Goal: Task Accomplishment & Management: Use online tool/utility

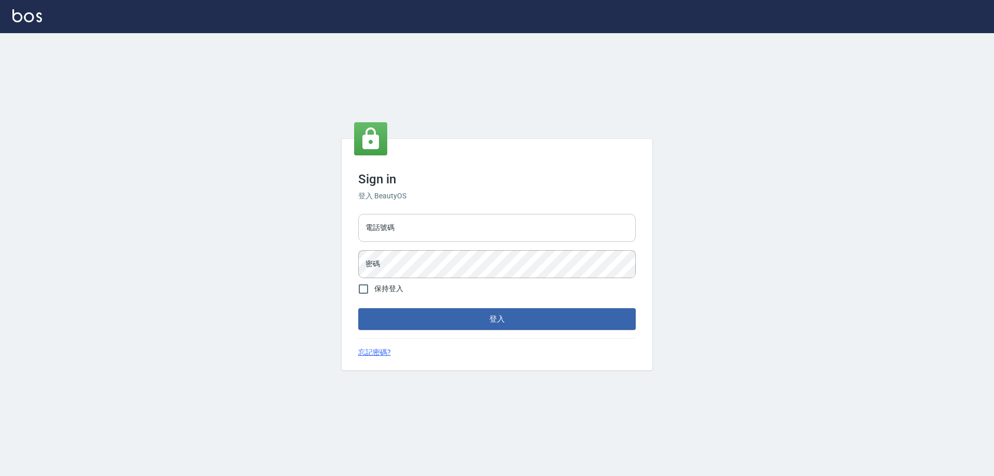
click at [417, 222] on input "電話號碼" at bounding box center [497, 228] width 278 height 28
type input "0910967130"
click at [358, 308] on button "登入" at bounding box center [497, 319] width 278 height 22
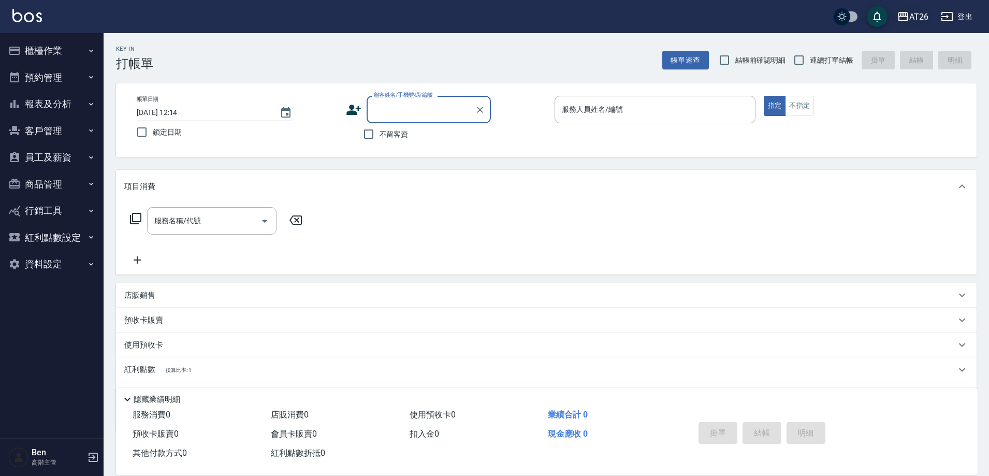
click at [920, 10] on div "AT26" at bounding box center [918, 16] width 19 height 13
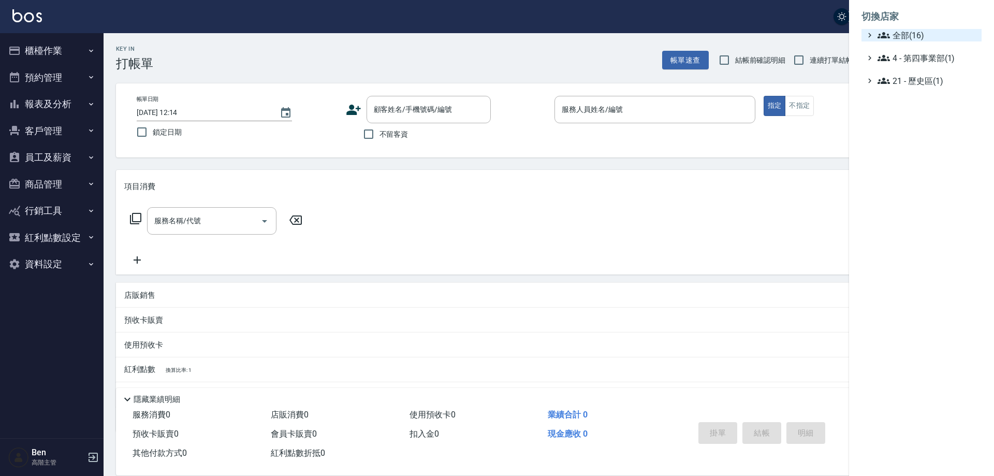
click at [922, 30] on span "全部(16)" at bounding box center [928, 35] width 100 height 12
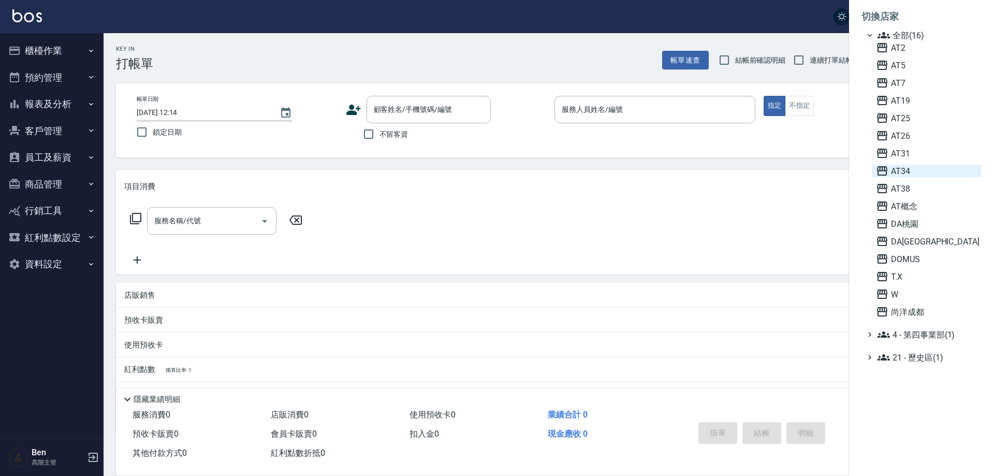
click at [912, 165] on span "AT34" at bounding box center [927, 171] width 102 height 12
